Goal: Download file/media

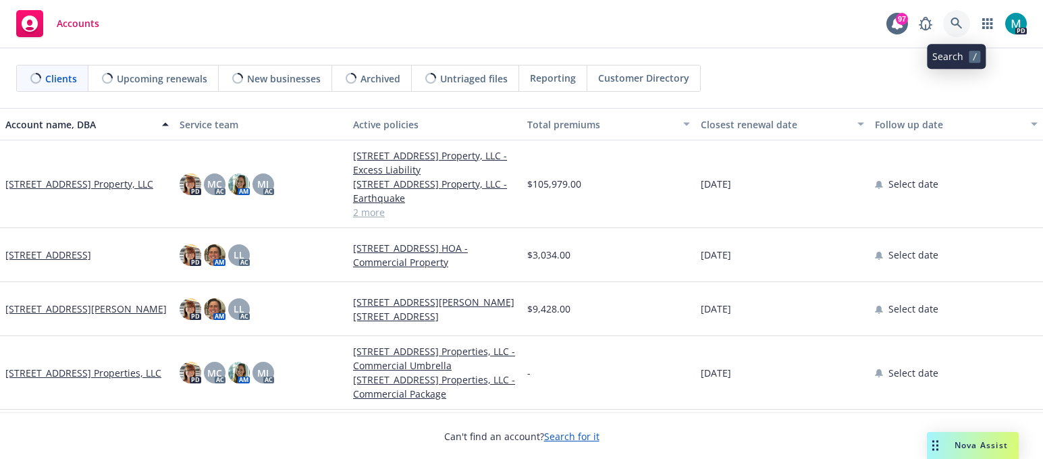
click at [960, 24] on icon at bounding box center [957, 24] width 12 height 12
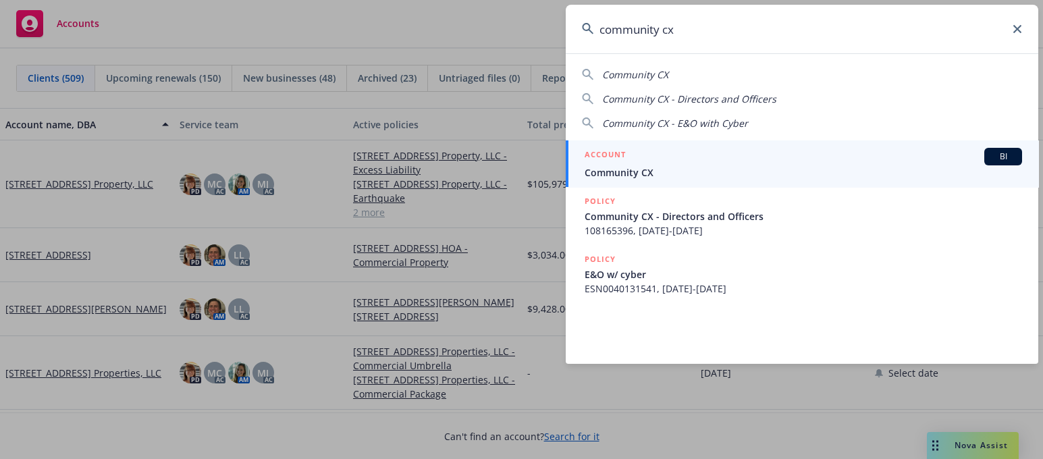
type input "community cx"
click at [613, 171] on span "Community CX" at bounding box center [804, 172] width 438 height 14
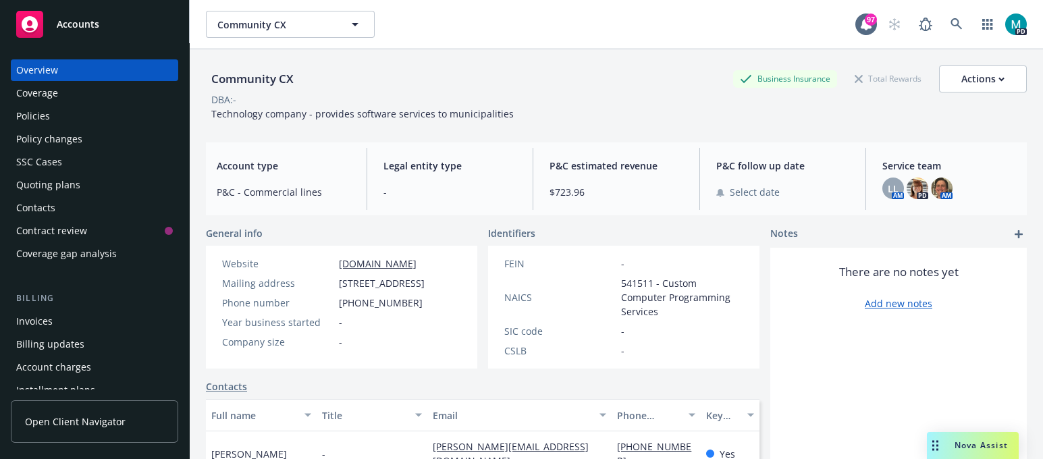
click at [116, 14] on div "Accounts" at bounding box center [94, 24] width 157 height 27
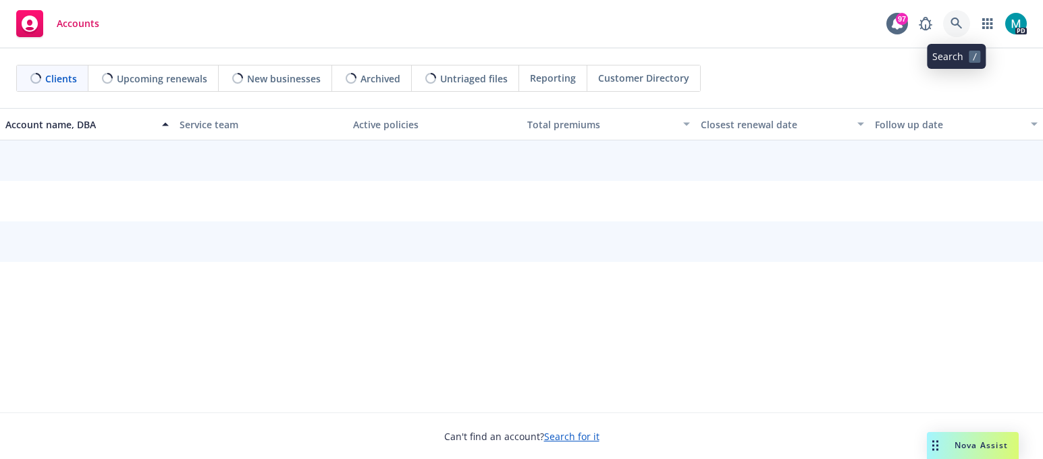
click at [956, 22] on icon at bounding box center [957, 24] width 12 height 12
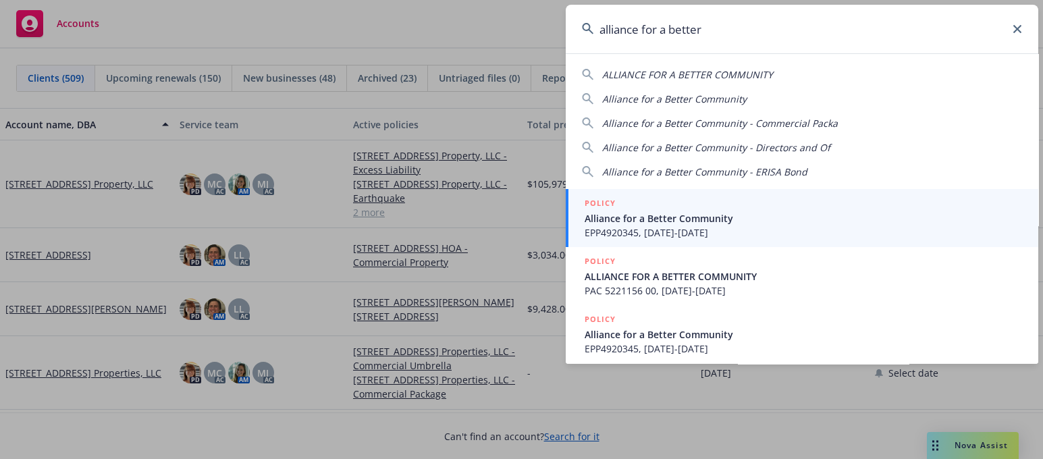
type input "alliance for a better"
click at [673, 229] on span "EPP4920345, [DATE]-[DATE]" at bounding box center [804, 233] width 438 height 14
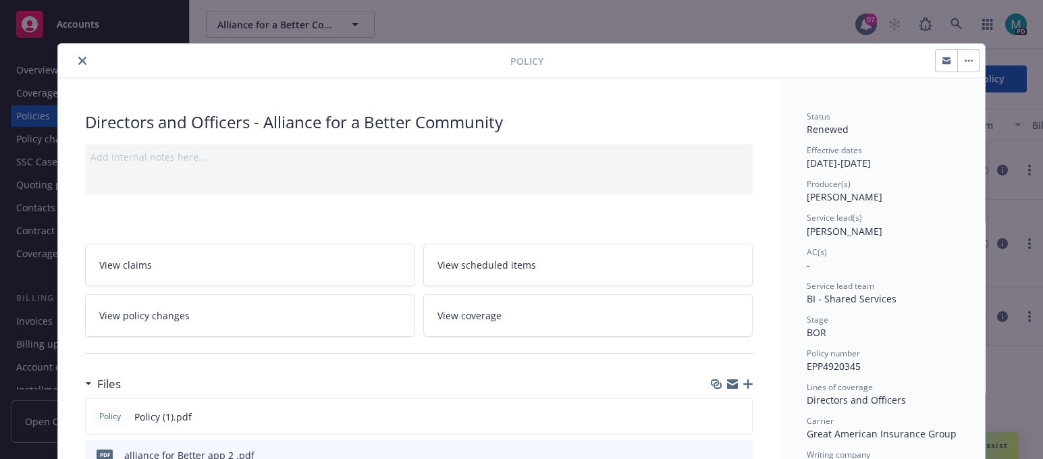
click at [78, 63] on icon "close" at bounding box center [82, 61] width 8 height 8
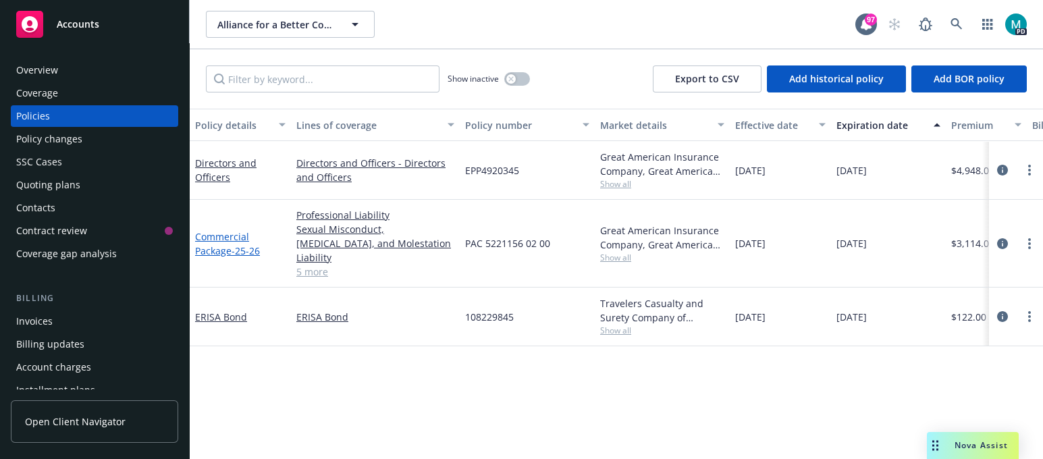
click at [237, 230] on link "Commercial Package - 25-26" at bounding box center [227, 243] width 65 height 27
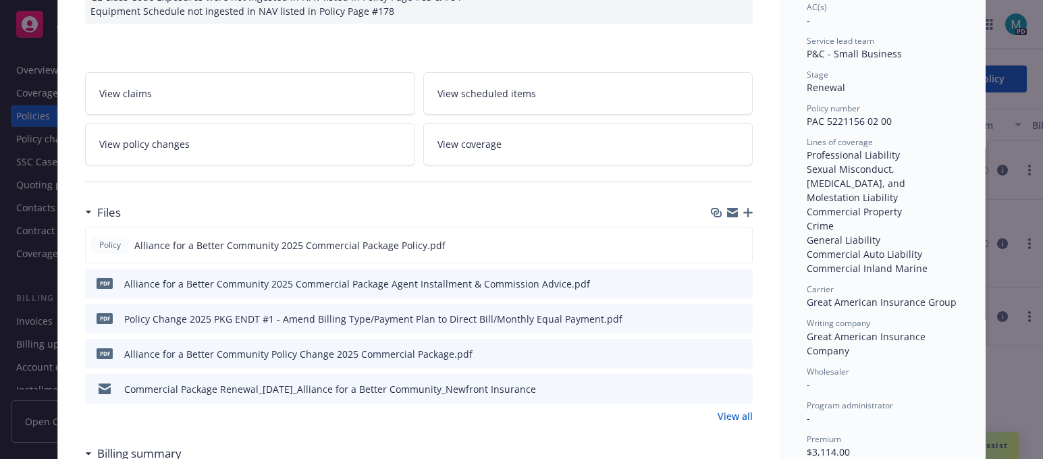
scroll to position [253, 0]
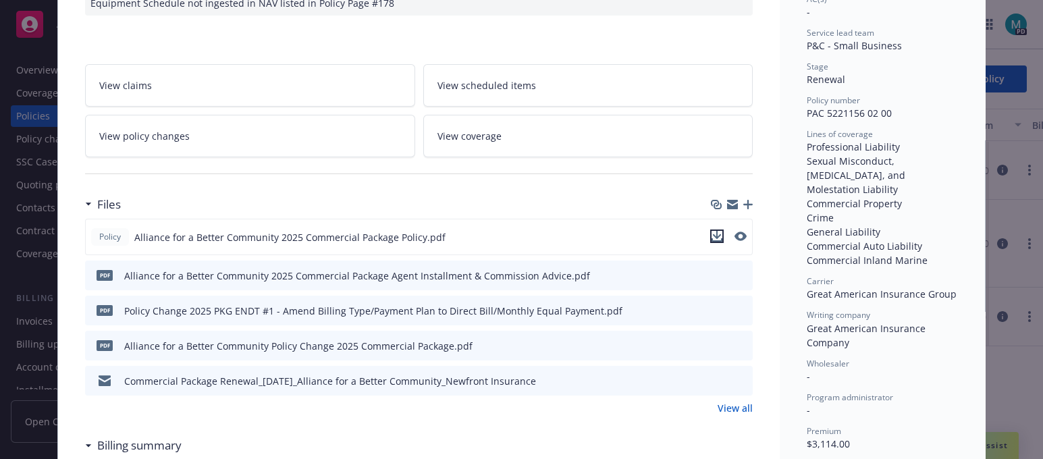
click at [712, 237] on icon "download file" at bounding box center [717, 236] width 11 height 11
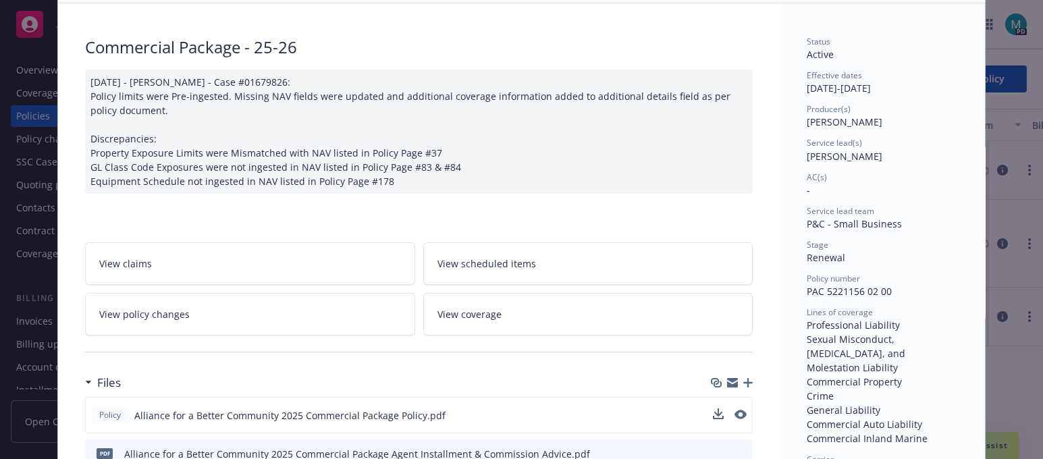
scroll to position [0, 0]
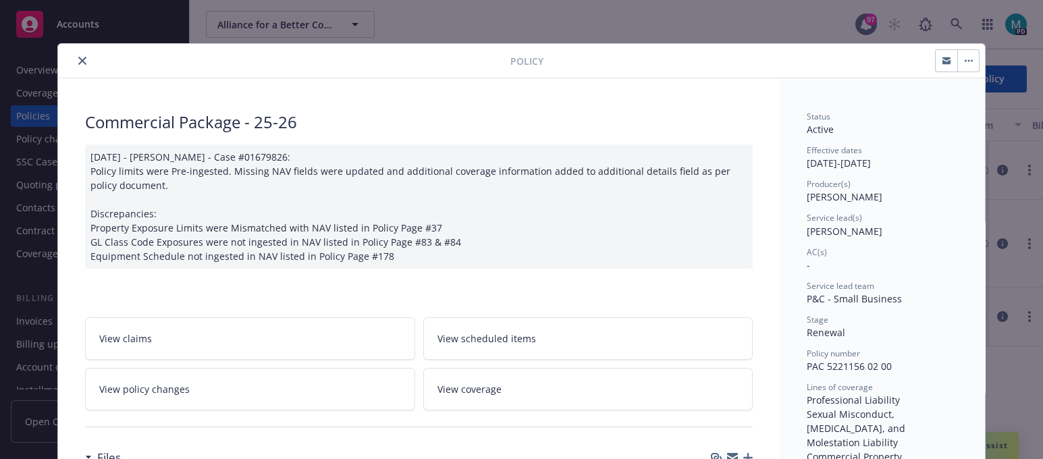
click at [78, 57] on icon "close" at bounding box center [82, 61] width 8 height 8
